Goal: Task Accomplishment & Management: Manage account settings

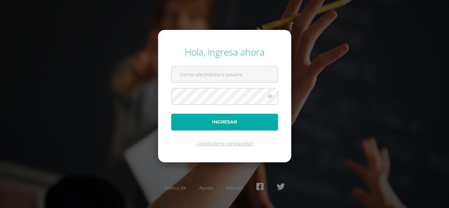
type input "mercydes@cig.edu.gt"
click at [211, 126] on button "Ingresar" at bounding box center [224, 122] width 107 height 17
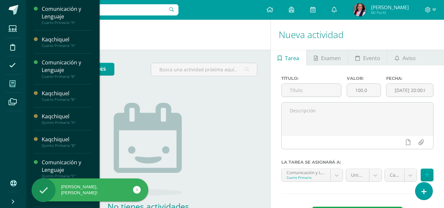
click at [13, 84] on icon at bounding box center [13, 84] width 6 height 7
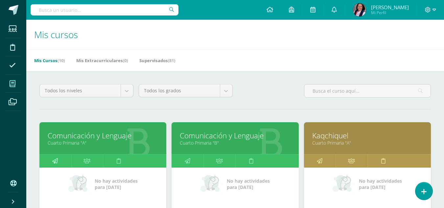
click at [54, 159] on icon at bounding box center [55, 160] width 6 height 13
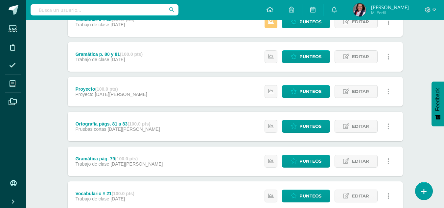
scroll to position [362, 0]
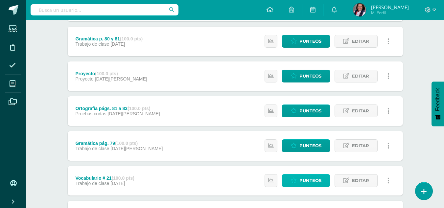
click at [313, 178] on span "Punteos" at bounding box center [310, 181] width 22 height 12
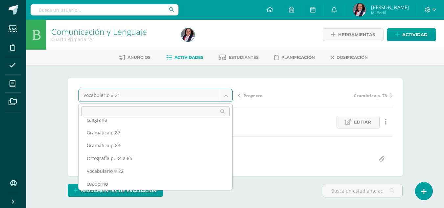
scroll to position [27, 0]
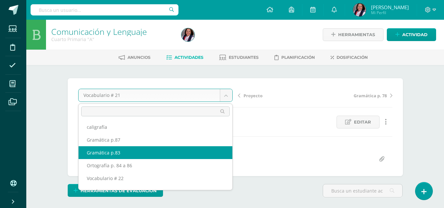
select select "/dashboard/teacher/grade-activity/229872/"
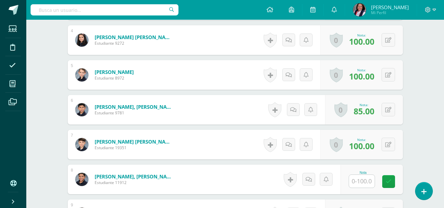
scroll to position [329, 0]
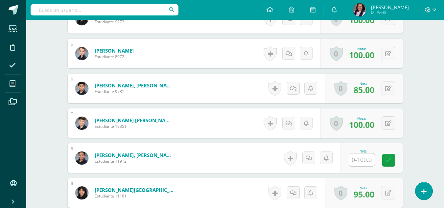
click at [363, 160] on input "text" at bounding box center [362, 159] width 26 height 13
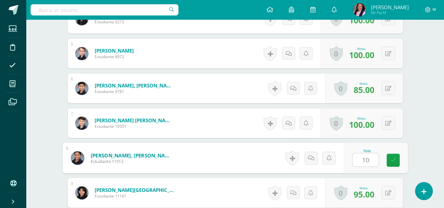
type input "100"
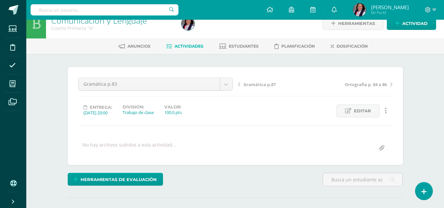
scroll to position [1, 0]
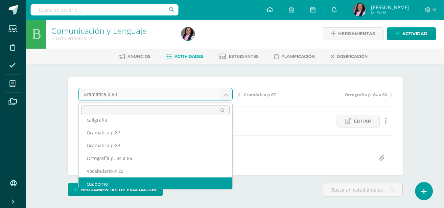
scroll to position [34, 0]
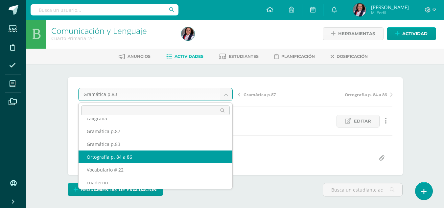
select select "/dashboard/teacher/grade-activity/229873/"
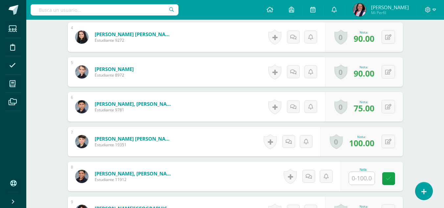
scroll to position [322, 0]
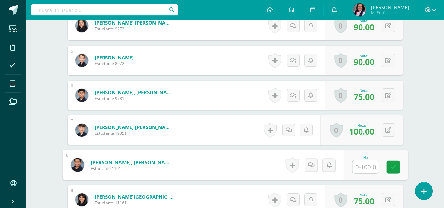
click at [362, 169] on input "text" at bounding box center [365, 166] width 26 height 13
type input "90"
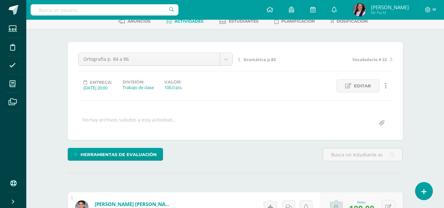
scroll to position [1, 0]
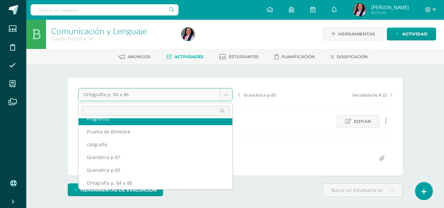
scroll to position [0, 0]
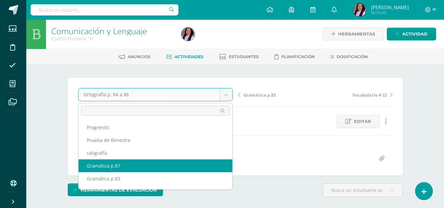
select select "/dashboard/teacher/grade-activity/229874/"
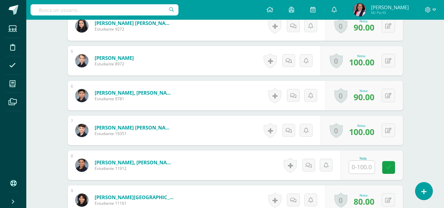
scroll to position [322, 0]
click at [369, 166] on input "text" at bounding box center [362, 166] width 26 height 13
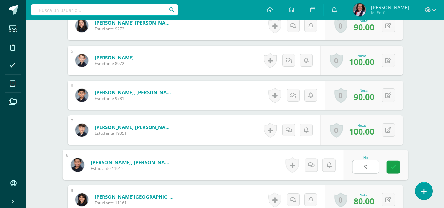
type input "90"
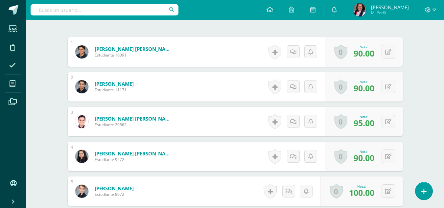
scroll to position [0, 0]
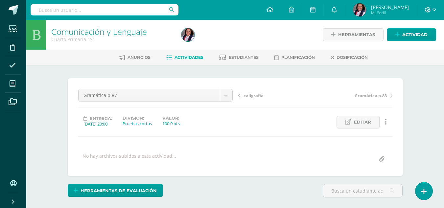
click at [433, 9] on icon at bounding box center [435, 10] width 4 height 6
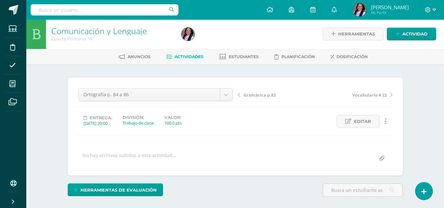
scroll to position [1, 0]
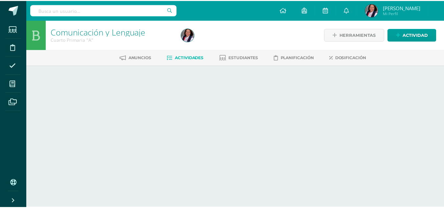
scroll to position [1, 0]
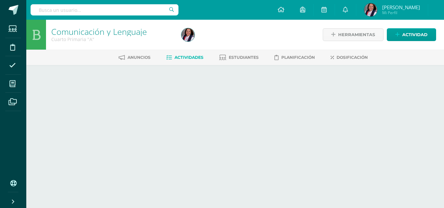
select select "/dashboard/teacher/grade-activity/229873/"
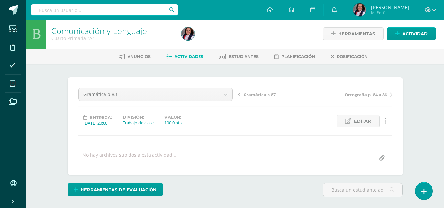
scroll to position [1, 0]
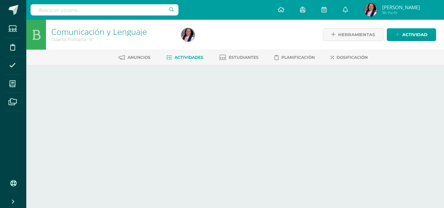
select select "/dashboard/teacher/grade-activity/229872/"
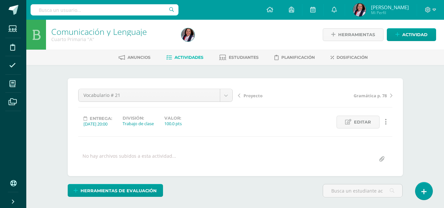
scroll to position [0, 0]
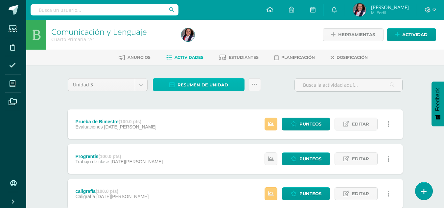
click at [230, 82] on link "Resumen de unidad" at bounding box center [199, 84] width 92 height 13
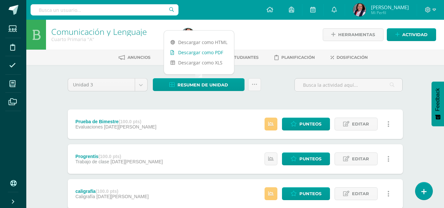
click at [211, 52] on link "Descargar como PDF" at bounding box center [199, 52] width 70 height 10
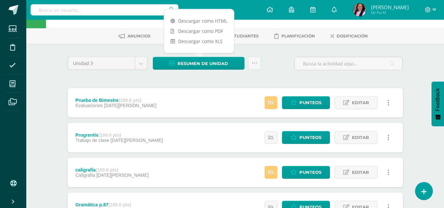
scroll to position [33, 0]
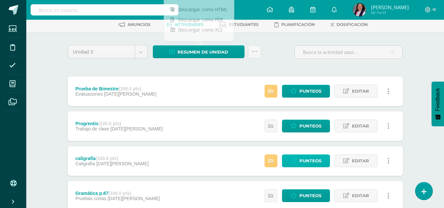
click at [316, 159] on span "Punteos" at bounding box center [310, 161] width 22 height 12
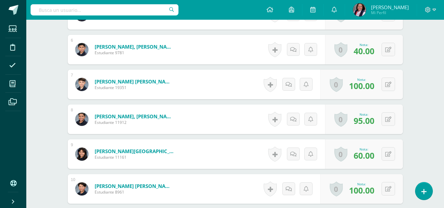
scroll to position [298, 0]
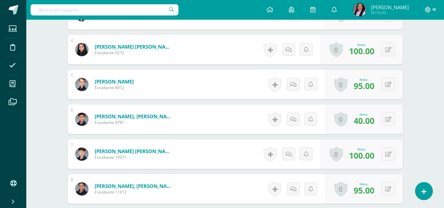
click at [433, 10] on icon at bounding box center [435, 10] width 4 height 2
click at [420, 44] on span "Cerrar sesión" at bounding box center [414, 45] width 30 height 6
